Goal: Find contact information: Find contact information

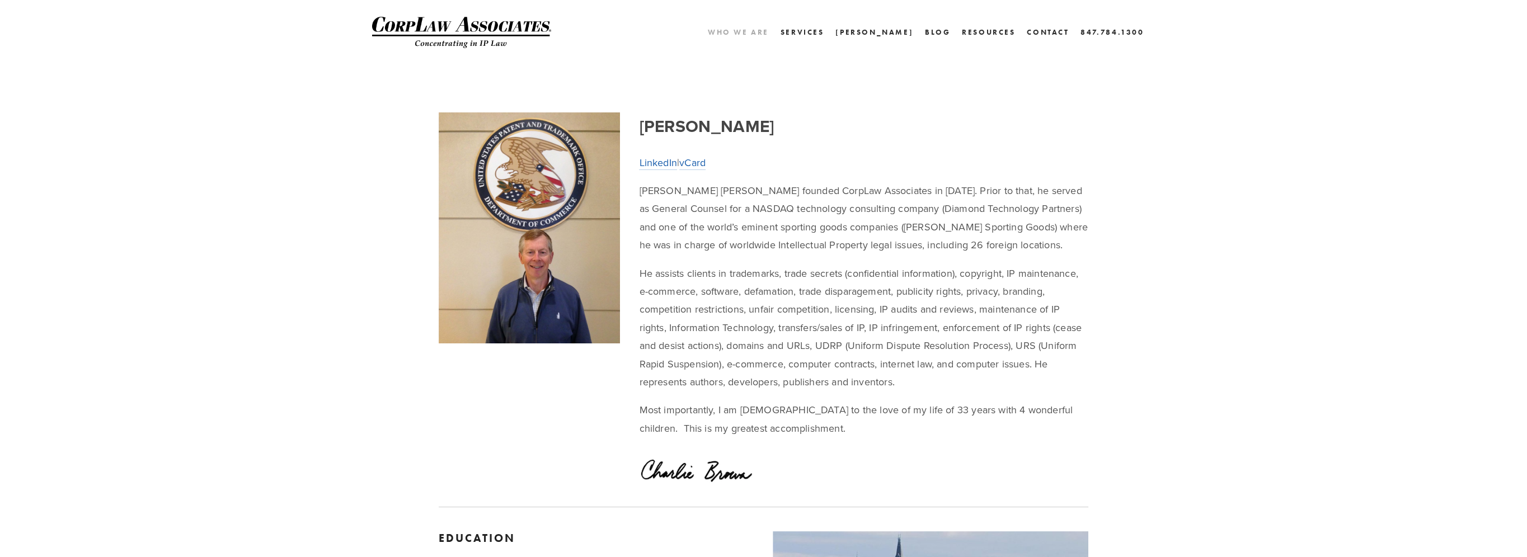
click at [769, 29] on link "Who We Are" at bounding box center [738, 32] width 61 height 16
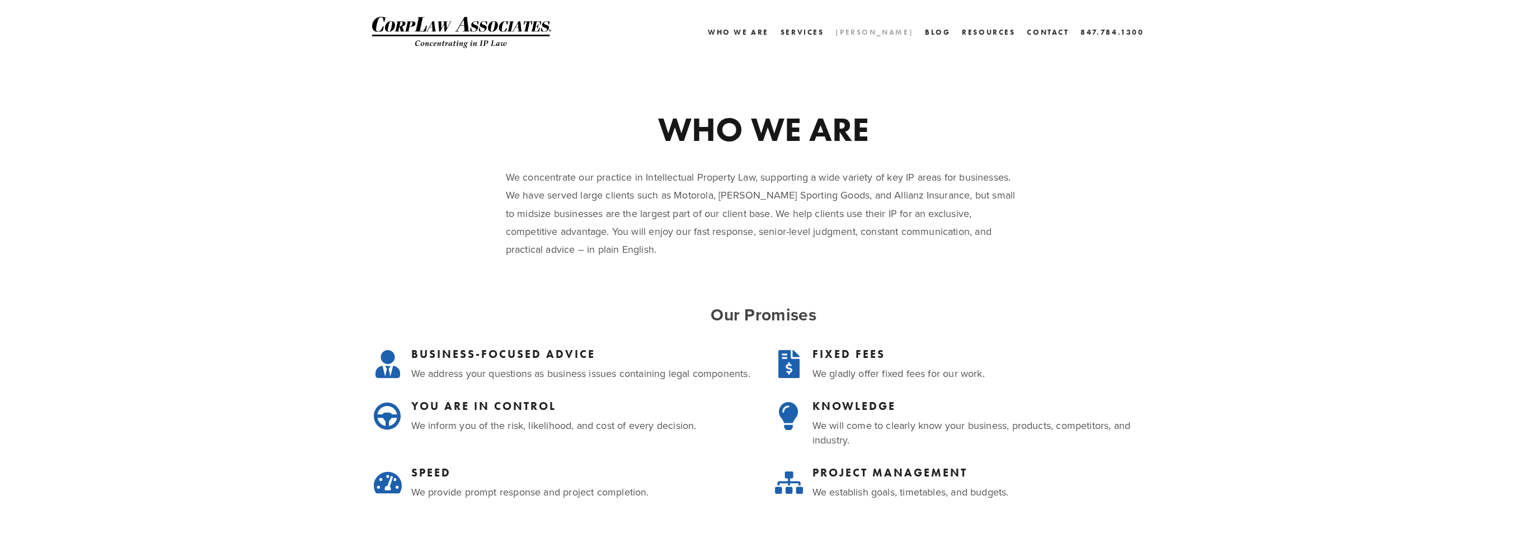
click at [907, 28] on link "[PERSON_NAME]" at bounding box center [874, 32] width 78 height 16
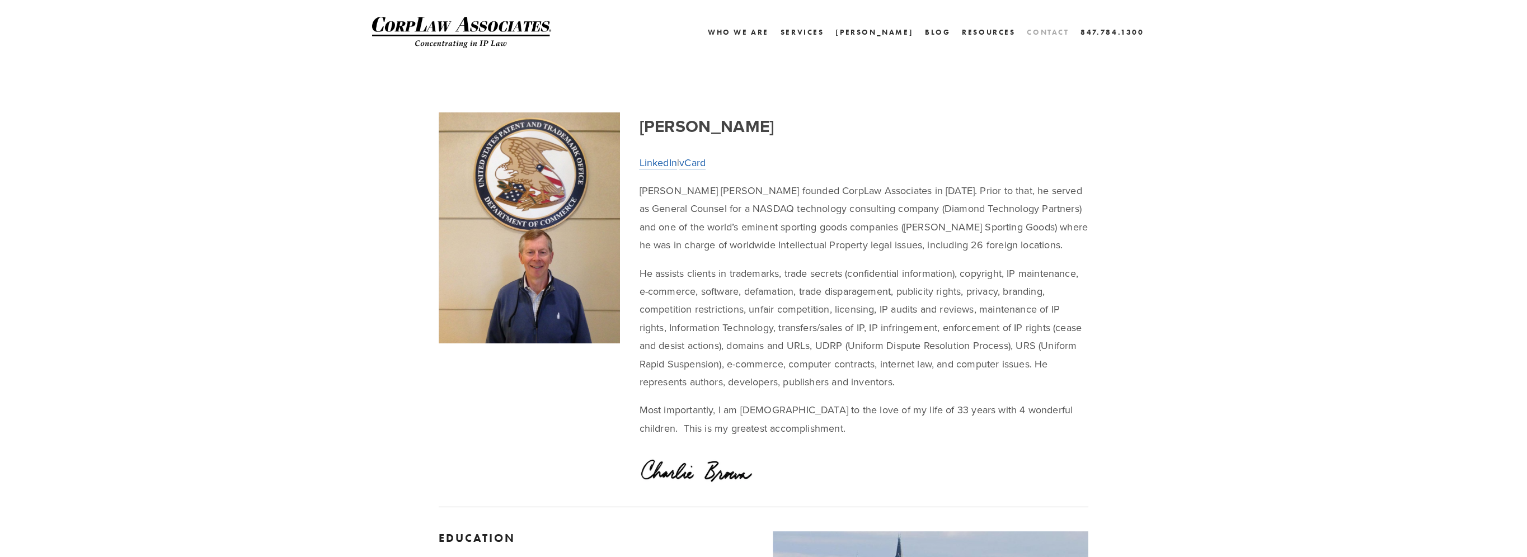
click at [1038, 34] on link "Contact" at bounding box center [1048, 32] width 42 height 16
